Goal: Register for event/course

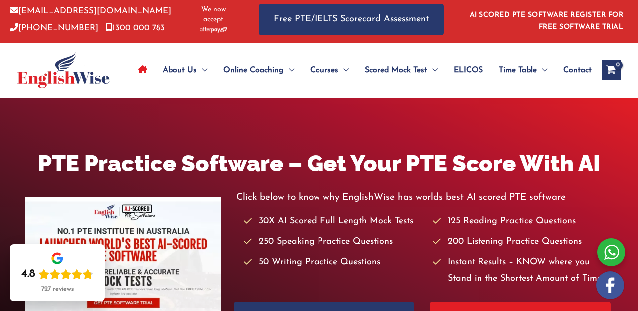
scroll to position [5, 0]
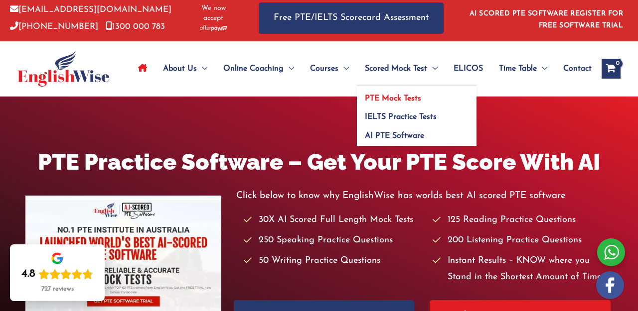
click at [386, 95] on span "PTE Mock Tests" at bounding box center [393, 99] width 56 height 8
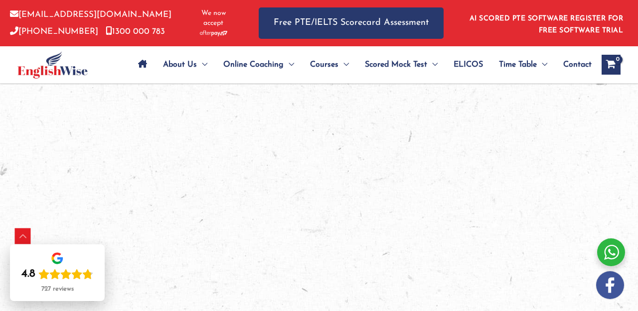
scroll to position [1728, 0]
click at [607, 67] on icon "View Shopping Cart, empty" at bounding box center [610, 65] width 11 height 10
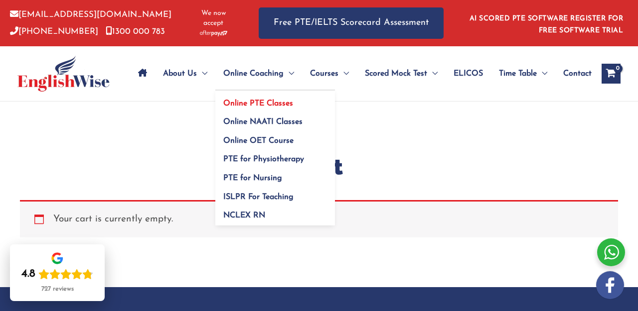
click at [239, 100] on span "Online PTE Classes" at bounding box center [258, 104] width 70 height 8
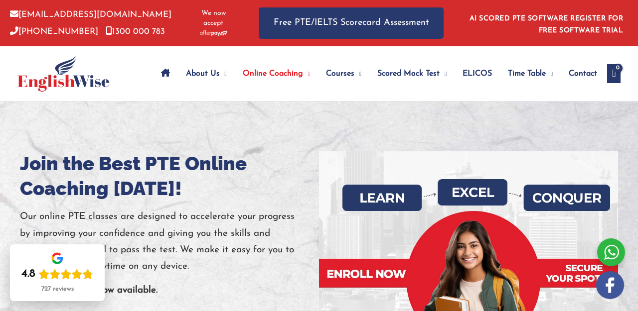
click at [161, 69] on icon "Site Navigation: Main Menu" at bounding box center [165, 73] width 9 height 8
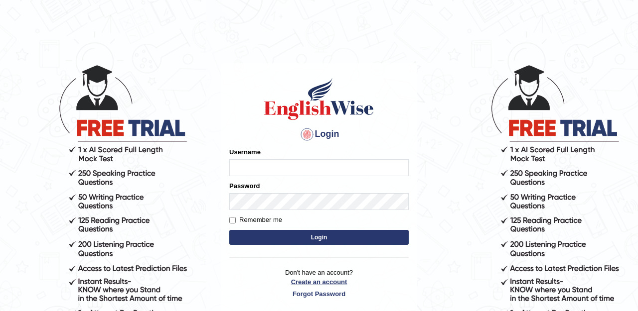
click at [311, 281] on link "Create an account" at bounding box center [318, 282] width 179 height 9
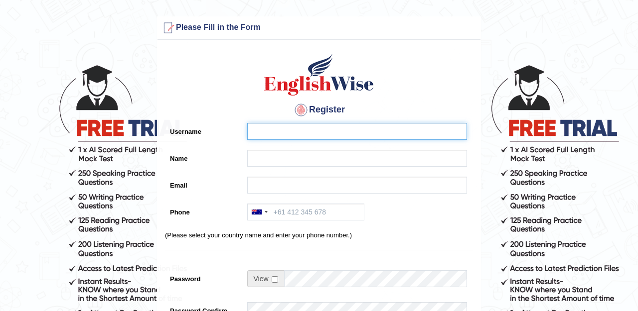
click at [313, 136] on input "Username" at bounding box center [357, 131] width 220 height 17
type input "kripasabu"
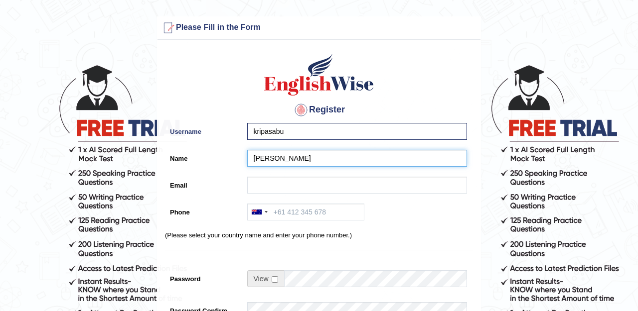
type input "[PERSON_NAME]"
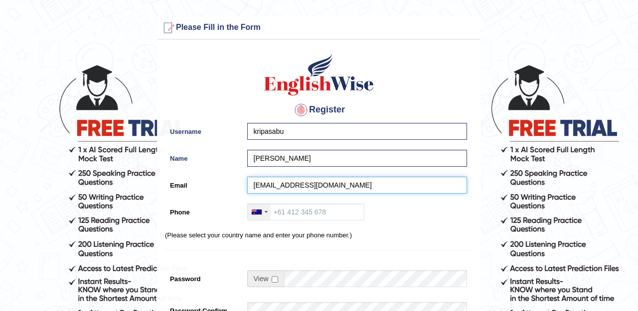
type input "kripasabu@gmail.com"
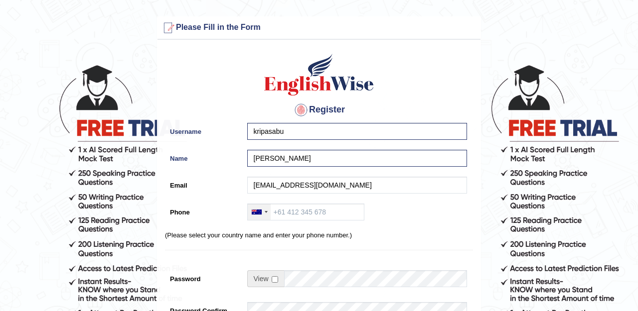
click at [264, 213] on div at bounding box center [259, 212] width 23 height 16
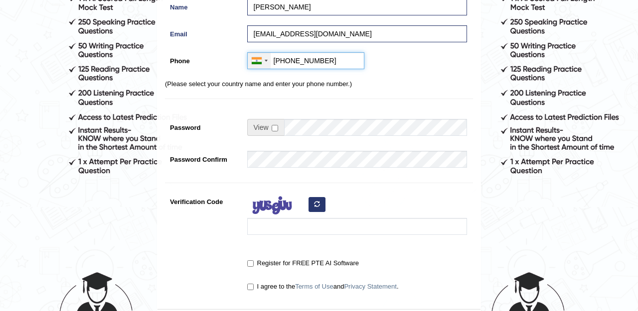
scroll to position [152, 0]
type input "+917259526673"
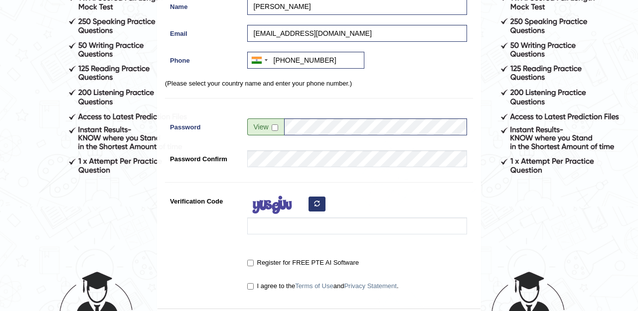
click at [383, 229] on input "Verification Code" at bounding box center [357, 226] width 220 height 17
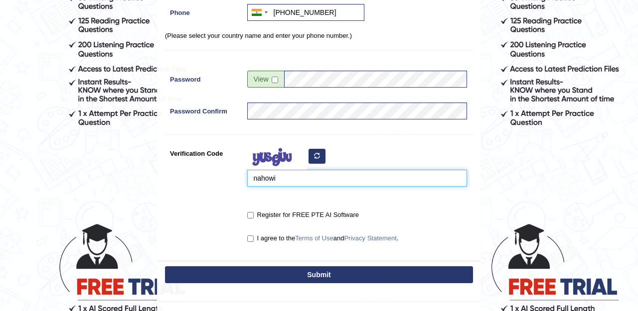
scroll to position [203, 0]
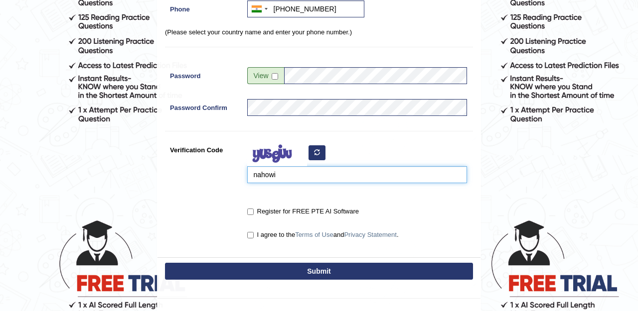
type input "nahowi"
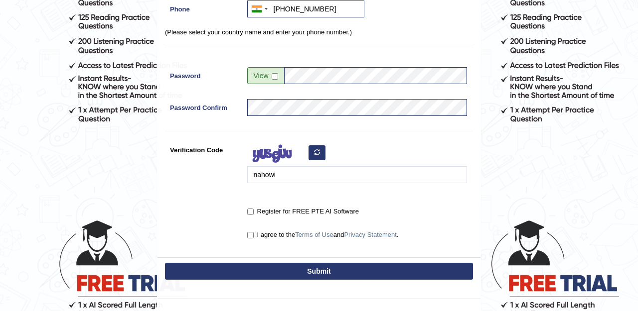
click at [250, 215] on label "Register for FREE PTE AI Software" at bounding box center [303, 212] width 112 height 10
click at [250, 215] on input "Register for FREE PTE AI Software" at bounding box center [250, 212] width 6 height 6
checkbox input "true"
click at [251, 235] on input "I agree to the Terms of Use and Privacy Statement ." at bounding box center [250, 235] width 6 height 6
checkbox input "true"
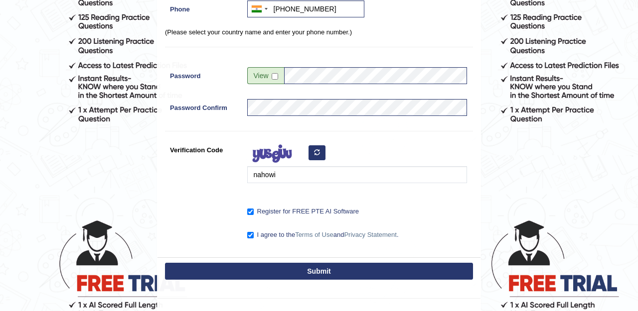
click at [271, 270] on button "Submit" at bounding box center [319, 271] width 308 height 17
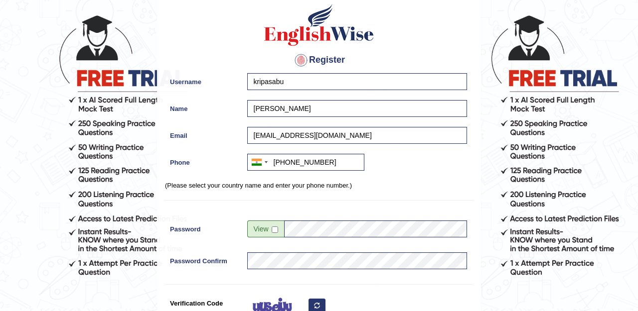
scroll to position [18, 0]
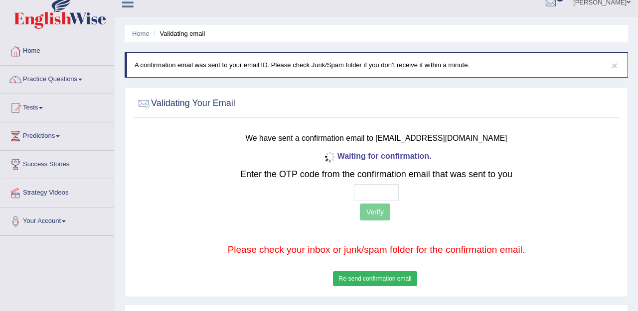
scroll to position [12, 0]
click at [375, 186] on input "text" at bounding box center [376, 192] width 45 height 17
type input "5 1 8 2"
click at [372, 218] on button "Verify" at bounding box center [375, 212] width 30 height 17
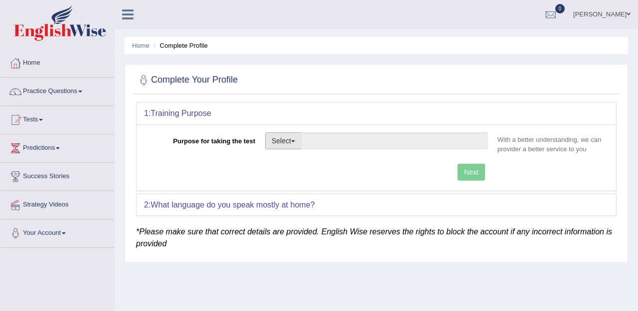
click at [287, 142] on button "Select" at bounding box center [283, 141] width 36 height 17
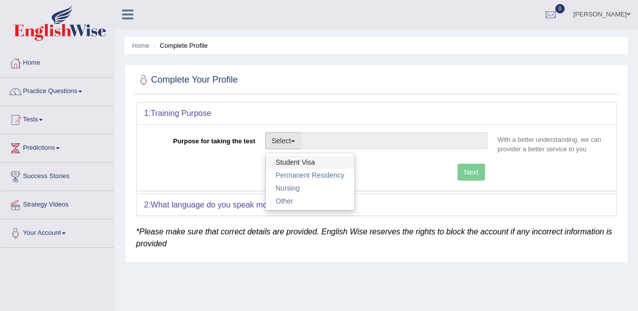
click at [291, 159] on link "Student Visa" at bounding box center [310, 162] width 89 height 13
type input "Student Visa"
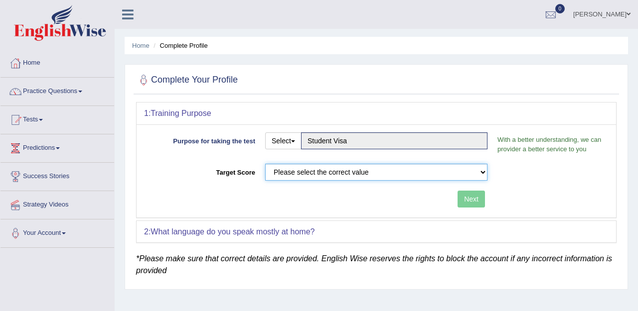
click at [313, 173] on select "Please select the correct value 50 (6 bands) 58 (6.5 bands) 65 (7 bands) 79 (8 …" at bounding box center [376, 172] width 222 height 17
select select "79"
click at [265, 164] on select "Please select the correct value 50 (6 bands) 58 (6.5 bands) 65 (7 bands) 79 (8 …" at bounding box center [376, 172] width 222 height 17
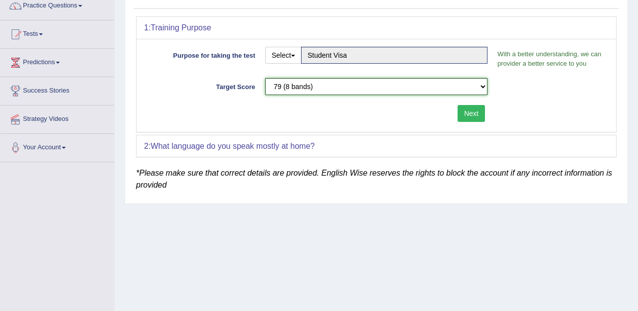
scroll to position [94, 0]
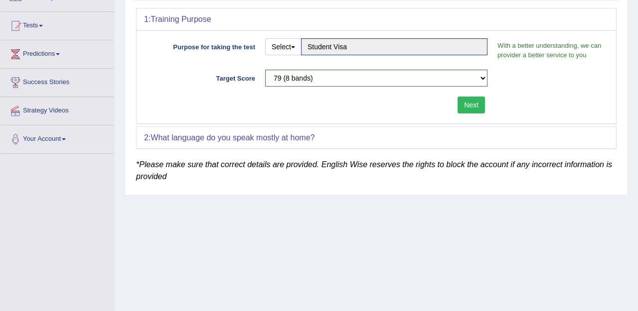
click at [338, 136] on div "2: What language do you speak mostly at home?" at bounding box center [376, 138] width 479 height 22
click at [336, 139] on div "2: What language do you speak mostly at home?" at bounding box center [376, 138] width 479 height 22
click at [273, 139] on b "What language do you speak mostly at home?" at bounding box center [232, 138] width 164 height 8
click at [253, 155] on form "1: Training Purpose Purpose for taking the test Select Student Visa Permanent R…" at bounding box center [376, 83] width 480 height 151
click at [466, 106] on button "Next" at bounding box center [470, 105] width 27 height 17
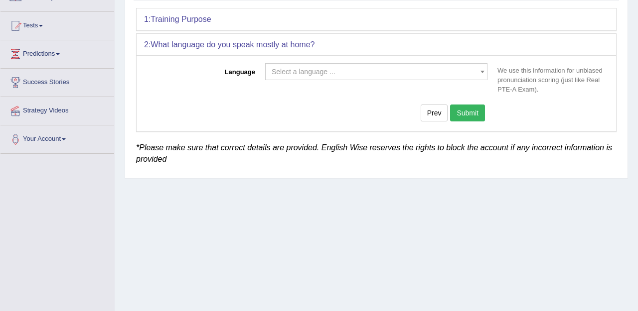
click at [379, 73] on span "Select a language ..." at bounding box center [373, 72] width 203 height 10
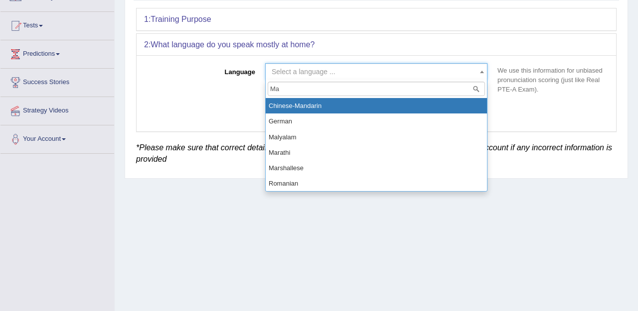
type input "Mal"
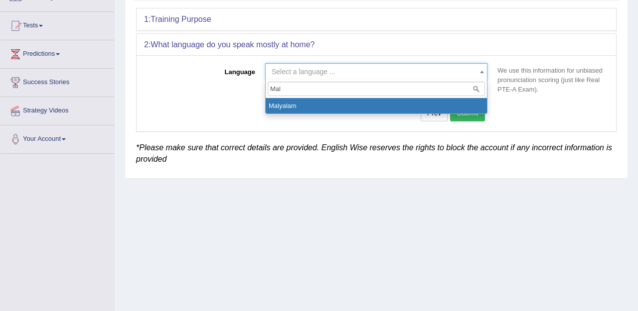
select select "Malyalam"
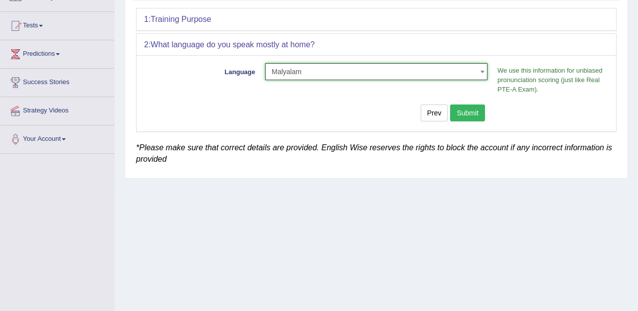
click at [480, 115] on button "Submit" at bounding box center [467, 113] width 35 height 17
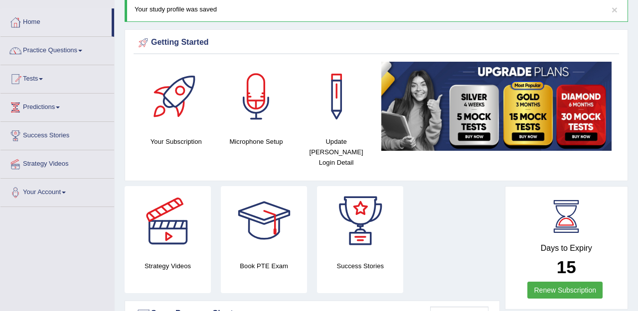
scroll to position [42, 0]
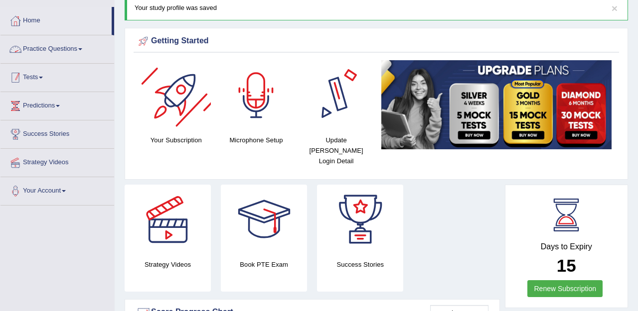
click at [60, 79] on link "Tests" at bounding box center [57, 76] width 114 height 25
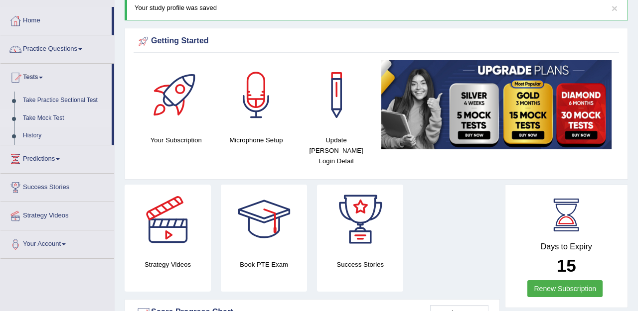
click at [42, 119] on link "Take Mock Test" at bounding box center [64, 119] width 93 height 18
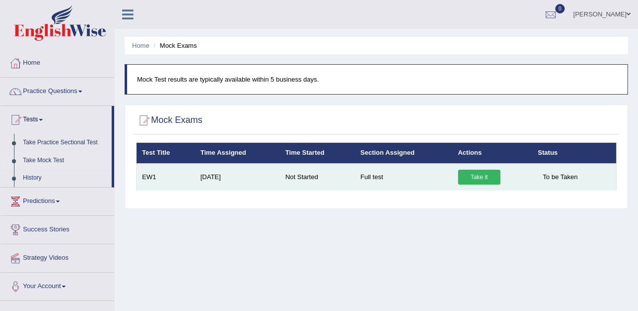
click at [481, 176] on link "Take it" at bounding box center [479, 177] width 42 height 15
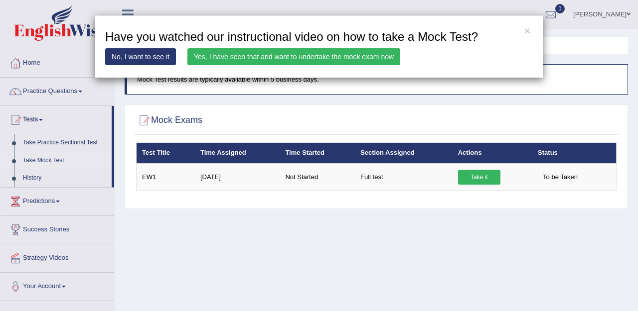
click at [247, 56] on link "Yes, I have seen that and want to undertake the mock exam now" at bounding box center [293, 56] width 213 height 17
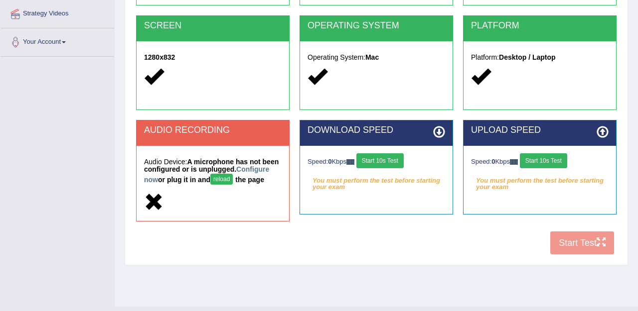
scroll to position [198, 0]
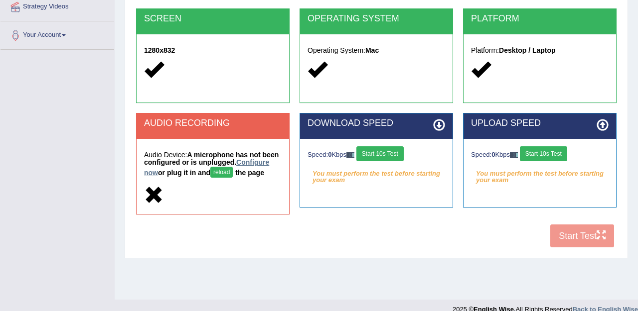
click at [182, 172] on link "Configure now" at bounding box center [206, 167] width 125 height 18
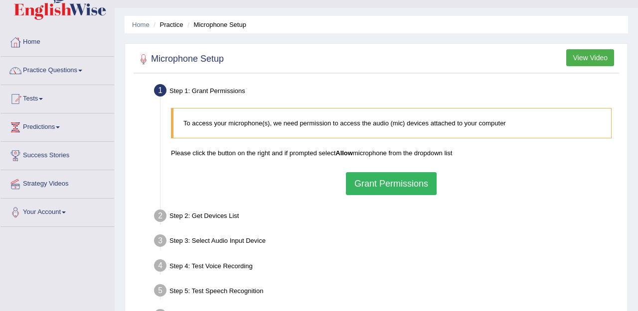
scroll to position [25, 0]
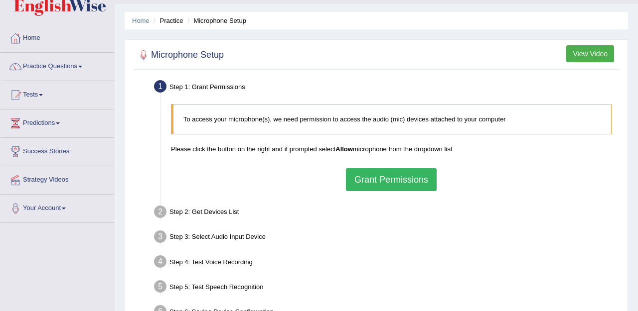
click at [369, 179] on button "Grant Permissions" at bounding box center [391, 179] width 91 height 23
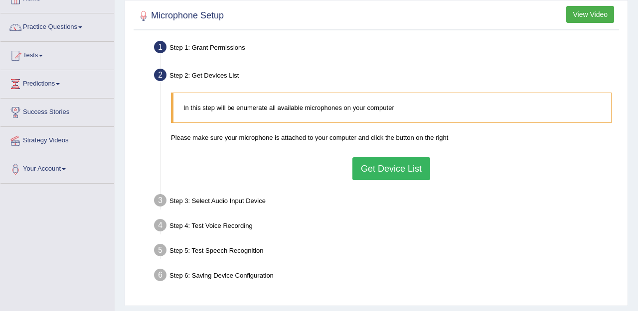
scroll to position [68, 0]
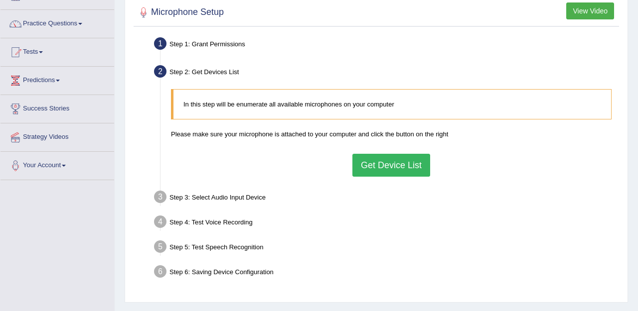
click at [391, 169] on button "Get Device List" at bounding box center [391, 165] width 78 height 23
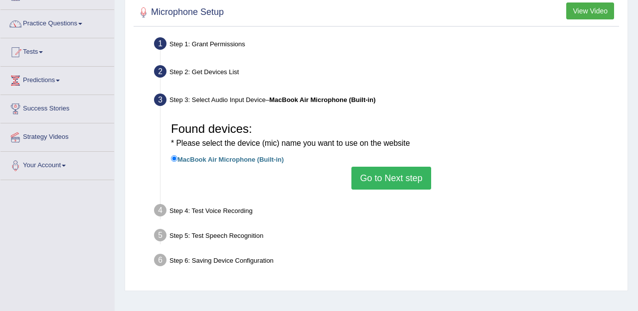
click at [390, 175] on button "Go to Next step" at bounding box center [390, 178] width 79 height 23
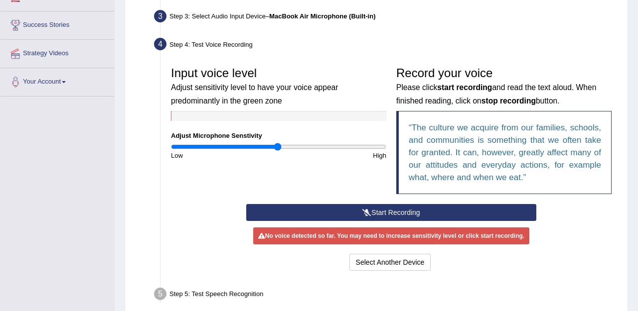
scroll to position [156, 0]
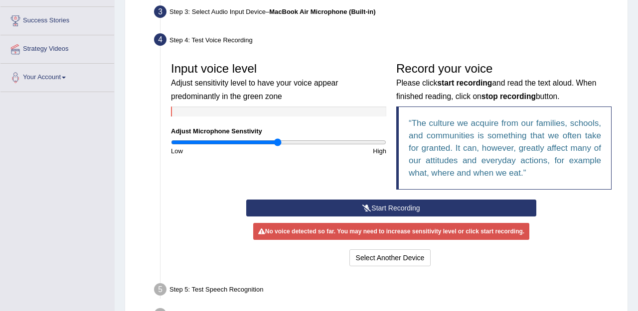
click at [362, 210] on icon at bounding box center [366, 208] width 9 height 7
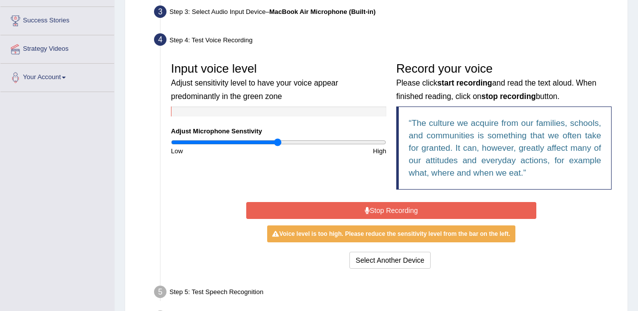
click at [362, 210] on button "Stop Recording" at bounding box center [391, 210] width 291 height 17
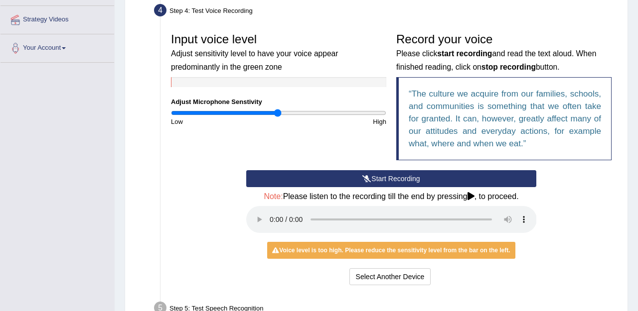
scroll to position [191, 0]
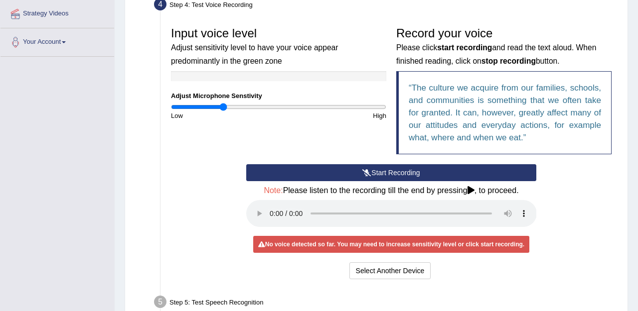
drag, startPoint x: 277, startPoint y: 104, endPoint x: 224, endPoint y: 104, distance: 52.8
click at [224, 104] on input "range" at bounding box center [278, 107] width 215 height 8
click at [382, 168] on button "Start Recording" at bounding box center [391, 172] width 291 height 17
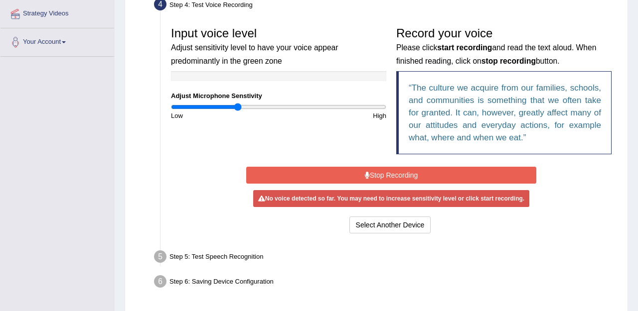
drag, startPoint x: 224, startPoint y: 105, endPoint x: 237, endPoint y: 105, distance: 13.0
click at [237, 105] on input "range" at bounding box center [278, 107] width 215 height 8
click at [375, 176] on button "Stop Recording" at bounding box center [391, 175] width 291 height 17
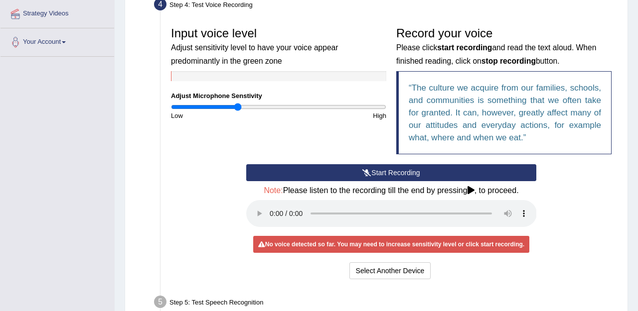
click at [362, 177] on button "Start Recording" at bounding box center [391, 172] width 291 height 17
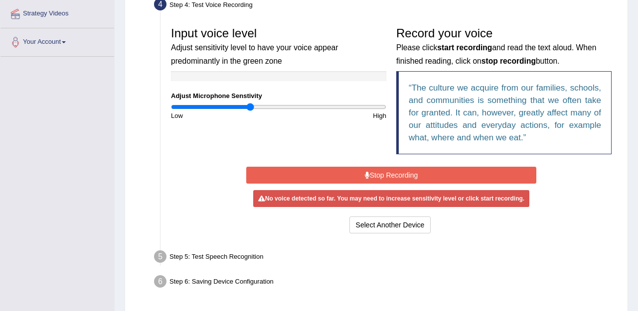
drag, startPoint x: 237, startPoint y: 107, endPoint x: 251, endPoint y: 109, distance: 14.1
click at [251, 109] on input "range" at bounding box center [278, 107] width 215 height 8
click at [349, 177] on button "Stop Recording" at bounding box center [391, 175] width 291 height 17
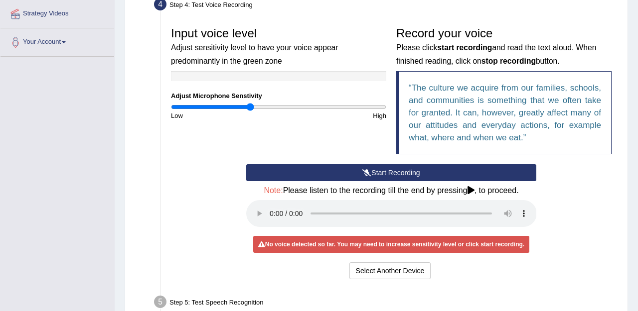
click at [349, 177] on button "Start Recording" at bounding box center [391, 172] width 291 height 17
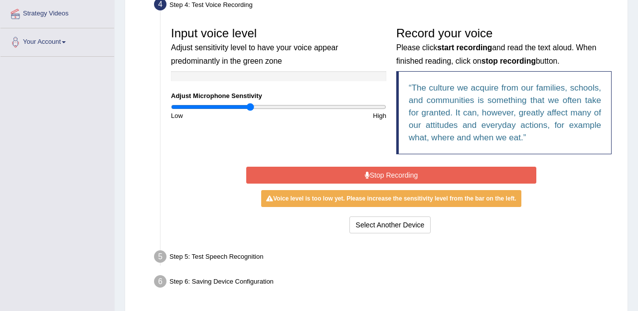
click at [367, 172] on icon at bounding box center [367, 175] width 5 height 7
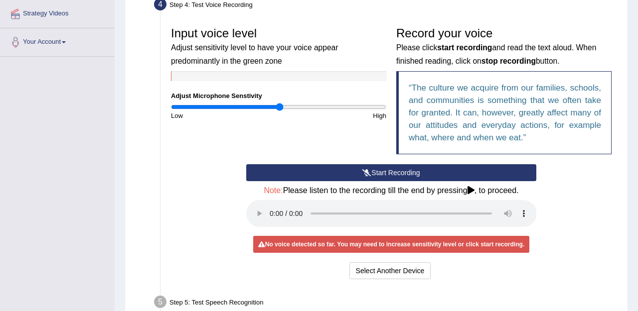
drag, startPoint x: 249, startPoint y: 105, endPoint x: 279, endPoint y: 106, distance: 29.9
type input "1.02"
click at [279, 106] on input "range" at bounding box center [278, 107] width 215 height 8
click at [354, 177] on button "Start Recording" at bounding box center [391, 172] width 291 height 17
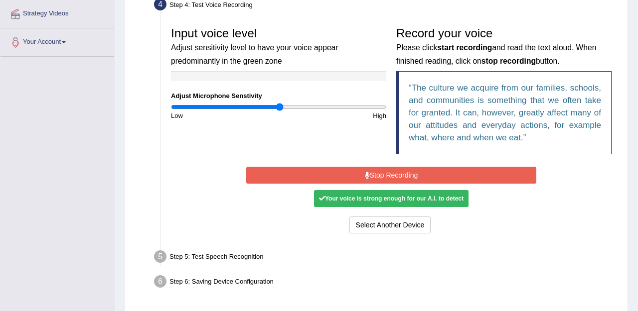
click at [369, 174] on button "Stop Recording" at bounding box center [391, 175] width 291 height 17
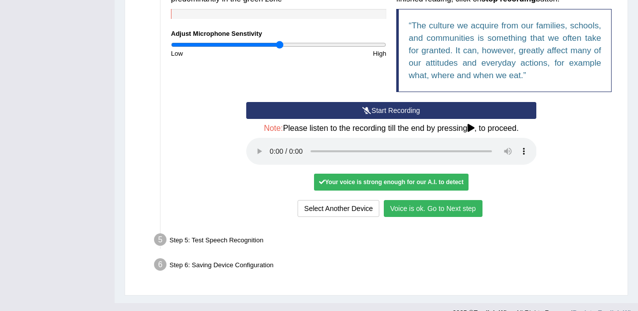
scroll to position [255, 0]
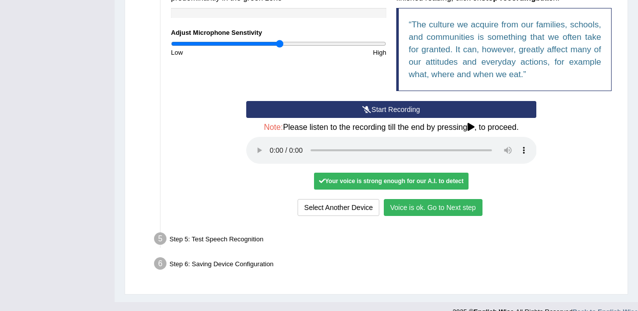
click at [421, 209] on button "Voice is ok. Go to Next step" at bounding box center [433, 207] width 99 height 17
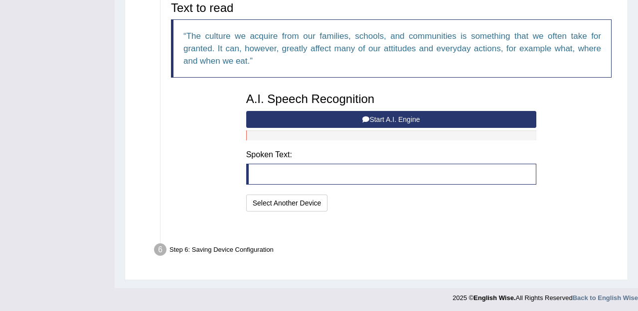
scroll to position [232, 0]
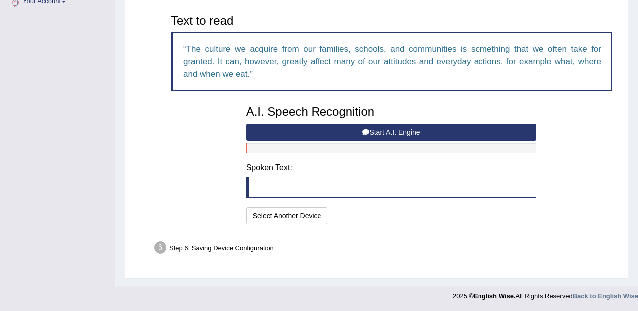
click at [374, 132] on button "Start A.I. Engine" at bounding box center [391, 132] width 291 height 17
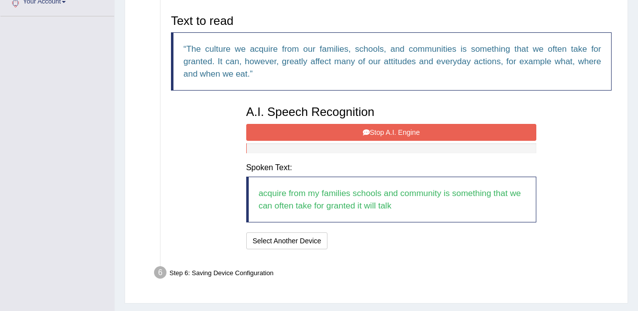
click at [368, 135] on icon at bounding box center [366, 132] width 7 height 7
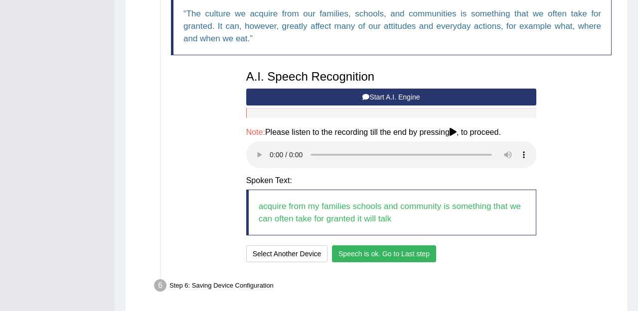
scroll to position [292, 0]
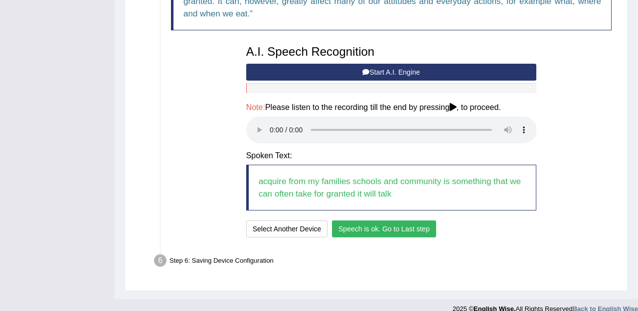
click at [370, 231] on button "Speech is ok. Go to Last step" at bounding box center [384, 229] width 104 height 17
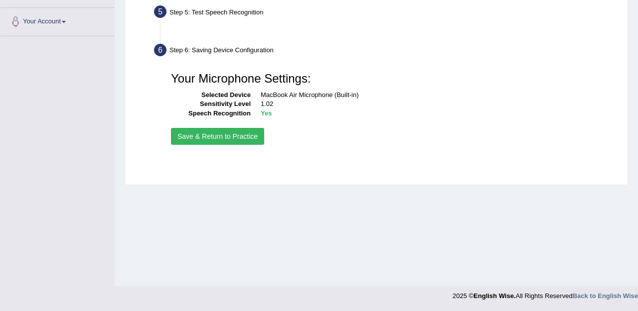
scroll to position [212, 0]
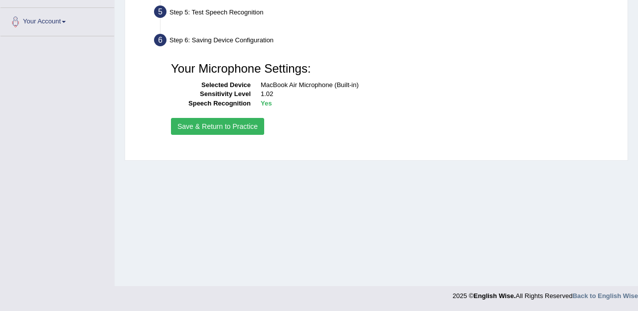
click at [217, 126] on button "Save & Return to Practice" at bounding box center [217, 126] width 93 height 17
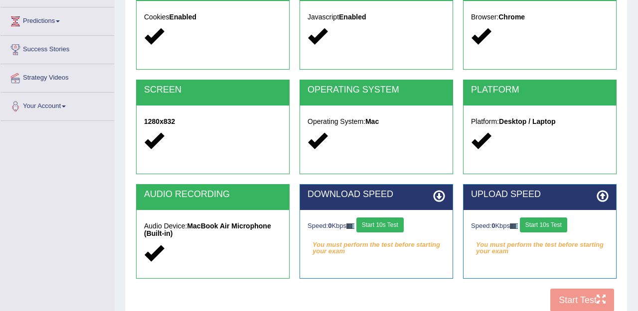
scroll to position [212, 0]
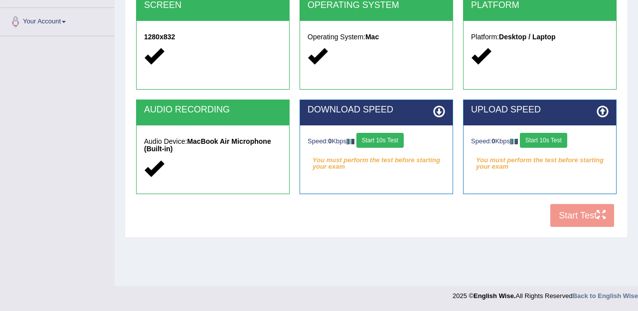
click at [386, 139] on button "Start 10s Test" at bounding box center [379, 140] width 47 height 15
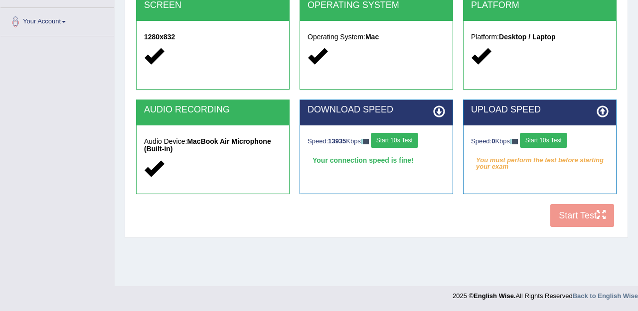
click at [557, 145] on button "Start 10s Test" at bounding box center [543, 140] width 47 height 15
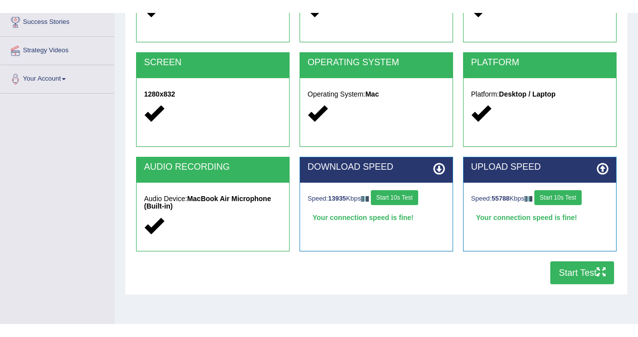
scroll to position [169, 0]
